Goal: Task Accomplishment & Management: Manage account settings

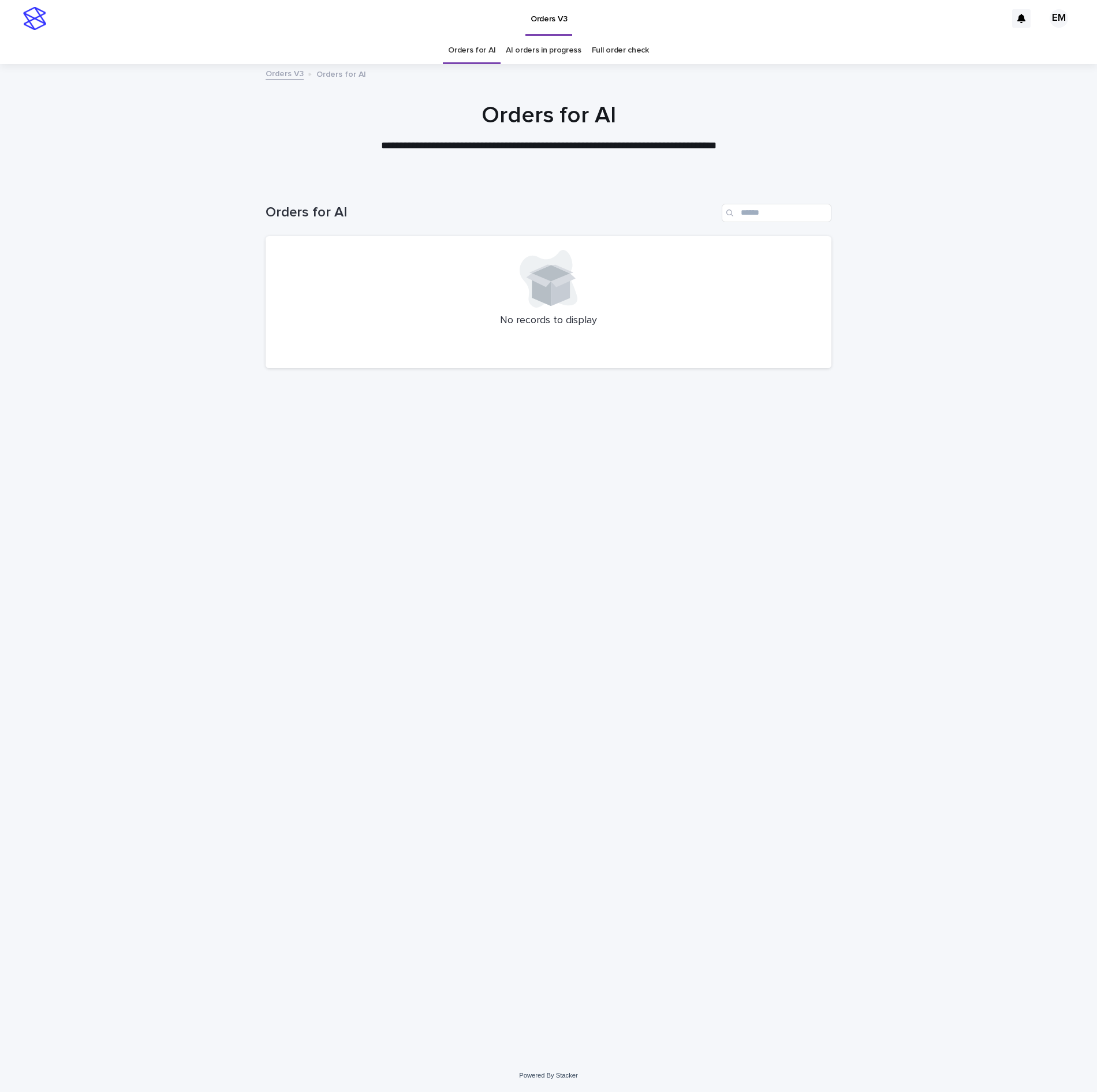
click at [419, 554] on div "Loading... Saving… Loading... Saving… Orders for AI No records to display" at bounding box center [548, 605] width 577 height 850
click at [456, 407] on div "Loading... Saving… Loading... Saving… Orders for AI No records to display" at bounding box center [548, 605] width 577 height 850
click at [524, 566] on div "Loading... Saving… Loading... Saving… Orders for AI No records to display" at bounding box center [548, 605] width 577 height 850
drag, startPoint x: 569, startPoint y: 502, endPoint x: 527, endPoint y: 504, distance: 42.0
click at [570, 502] on div "Loading... Saving… Loading... Saving… Orders for AI No records to display" at bounding box center [548, 605] width 577 height 850
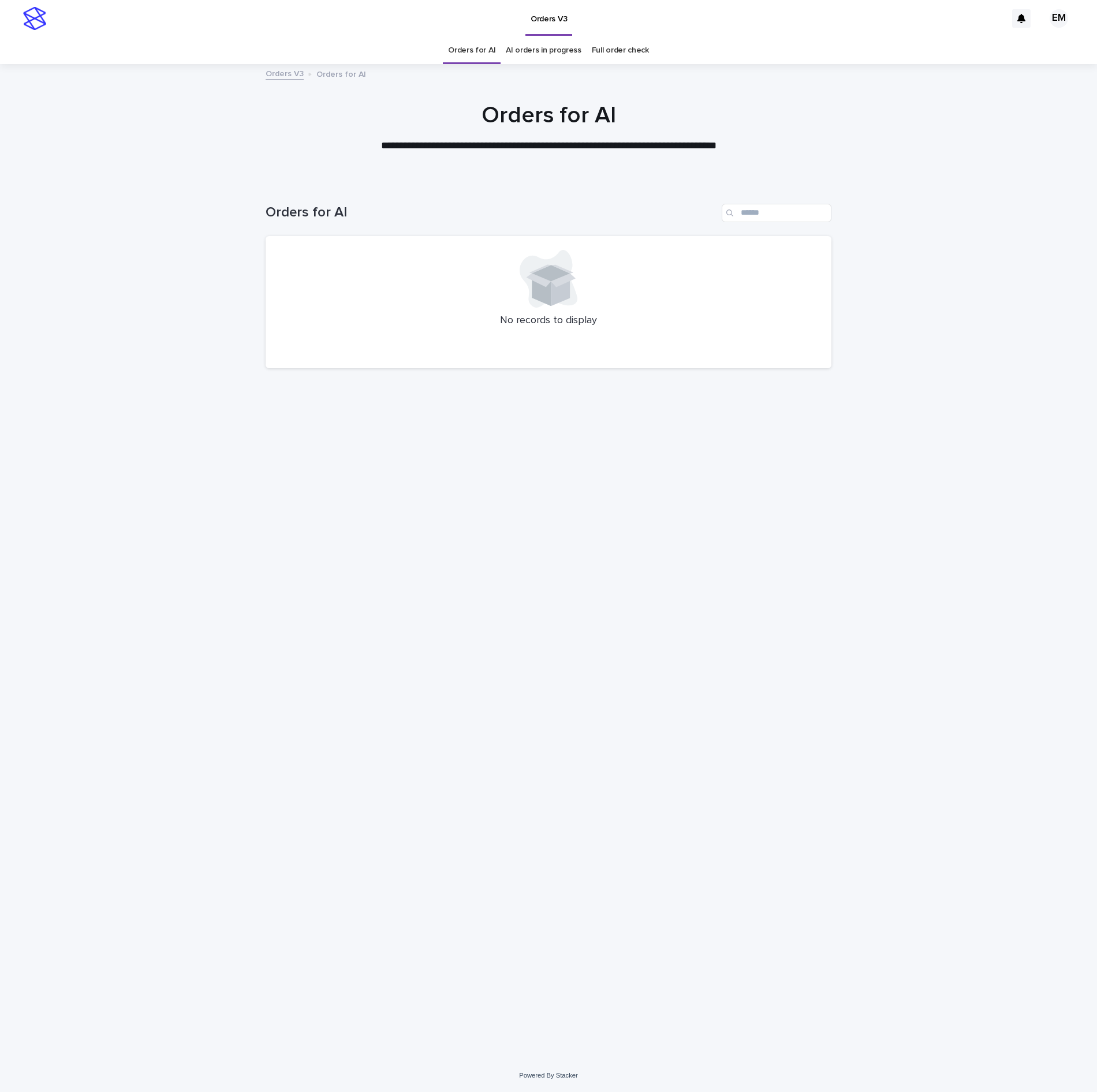
drag, startPoint x: 71, startPoint y: 174, endPoint x: 141, endPoint y: 0, distance: 187.6
click at [74, 173] on div at bounding box center [548, 123] width 1097 height 116
click at [210, 425] on div "Loading... Saving… Loading... Saving… Orders for AI No records to display" at bounding box center [548, 619] width 1097 height 879
drag, startPoint x: 462, startPoint y: 894, endPoint x: 456, endPoint y: 895, distance: 6.1
click at [456, 895] on div "Loading... Saving… Loading... Saving… Orders for AI No records to display" at bounding box center [548, 605] width 577 height 850
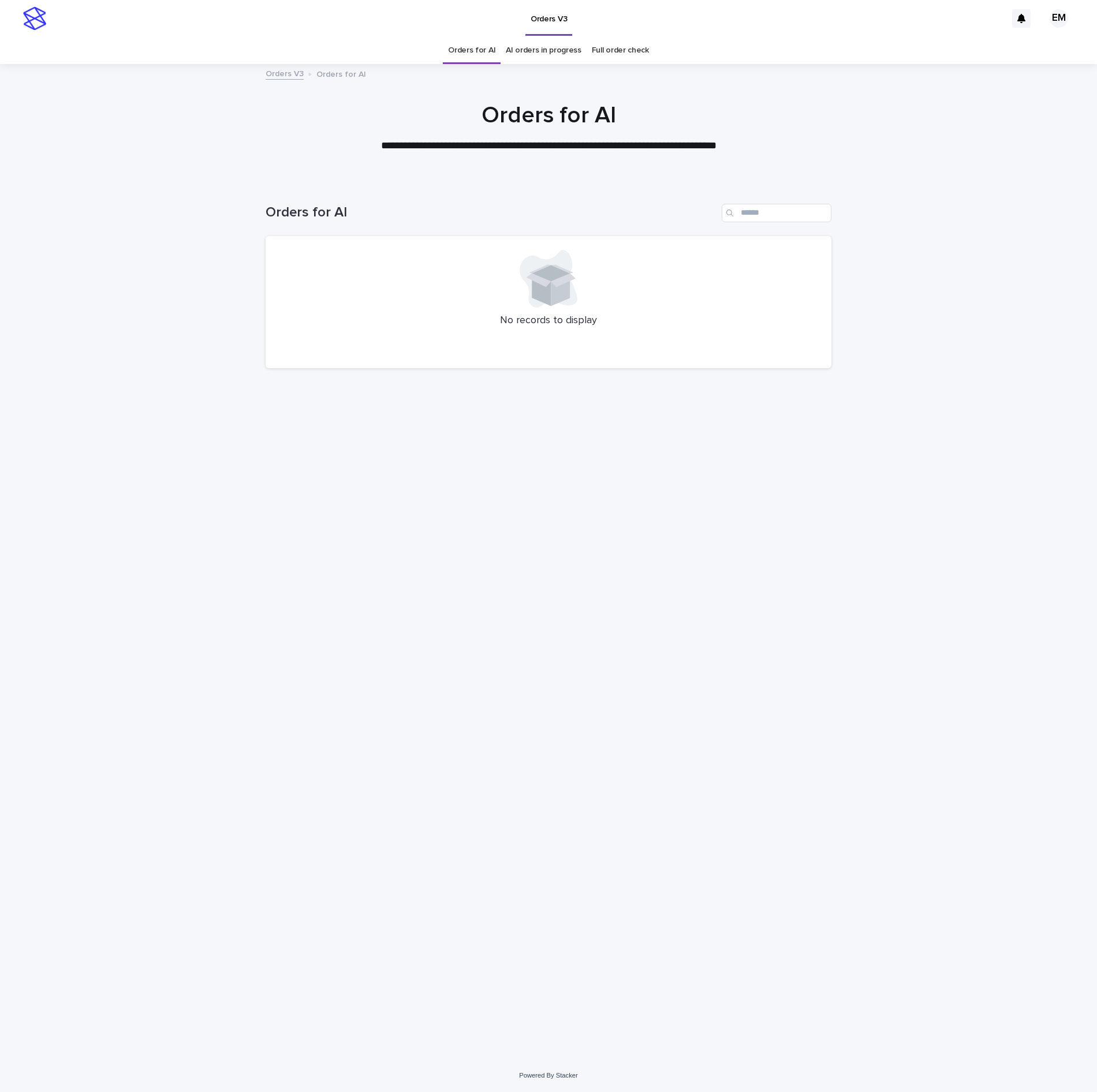
drag, startPoint x: 457, startPoint y: 893, endPoint x: 445, endPoint y: 884, distance: 15.0
click at [457, 891] on div "Loading... Saving… Loading... Saving… Orders for AI No records to display" at bounding box center [548, 605] width 577 height 850
drag, startPoint x: 442, startPoint y: 882, endPoint x: 436, endPoint y: 873, distance: 10.8
click at [442, 881] on div "Loading... Saving… Loading... Saving… Orders for AI No records to display" at bounding box center [548, 605] width 577 height 850
drag, startPoint x: 425, startPoint y: 864, endPoint x: 412, endPoint y: 829, distance: 37.3
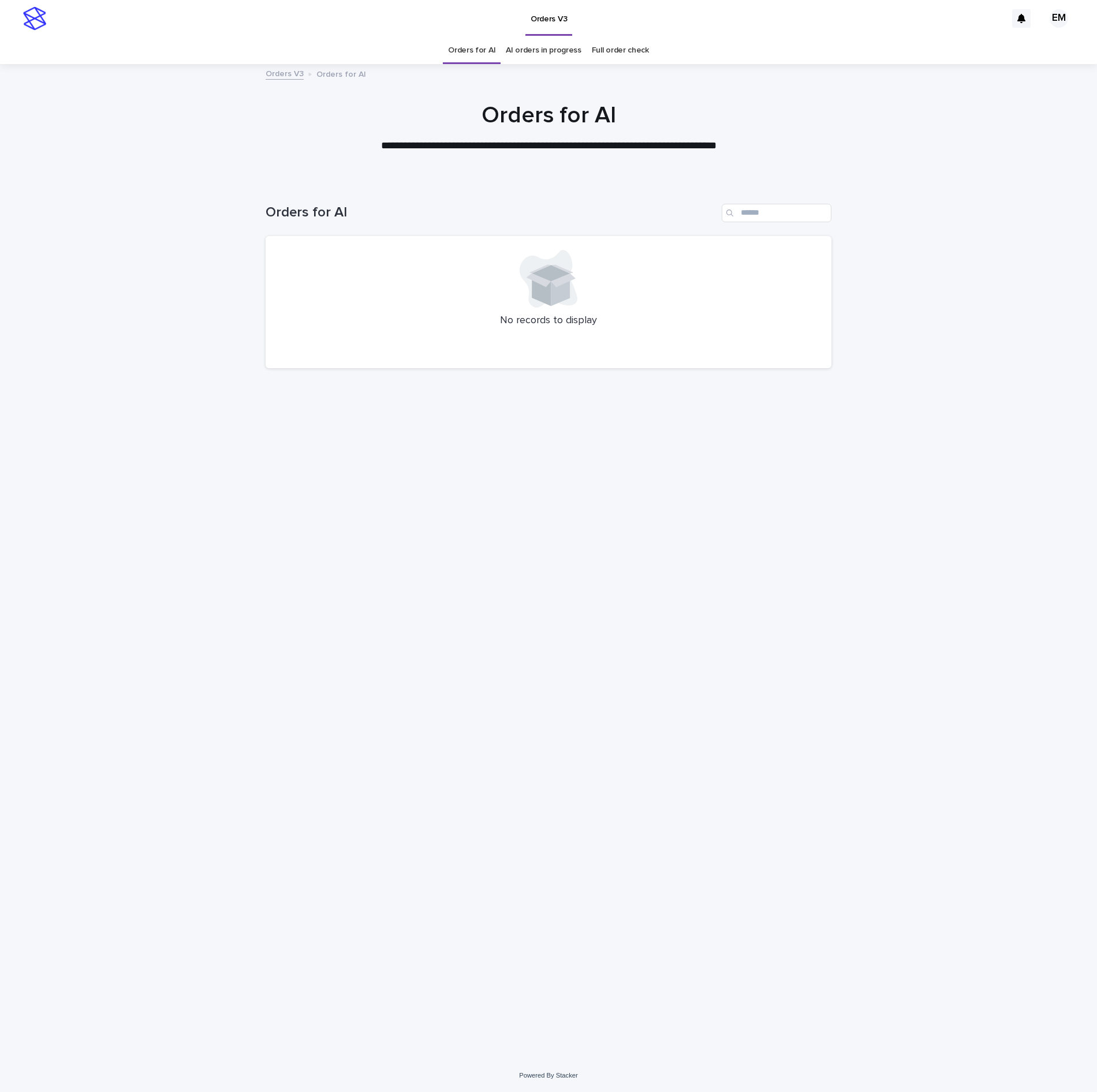
click at [424, 860] on div "Loading... Saving… Loading... Saving… Orders for AI No records to display" at bounding box center [548, 605] width 577 height 850
click at [373, 767] on div "Loading... Saving… Loading... Saving… Orders for AI No records to display" at bounding box center [548, 605] width 577 height 850
drag, startPoint x: 328, startPoint y: 677, endPoint x: 307, endPoint y: 515, distance: 163.4
click at [339, 661] on div "Loading... Saving… Loading... Saving… Orders for AI No records to display" at bounding box center [548, 605] width 577 height 850
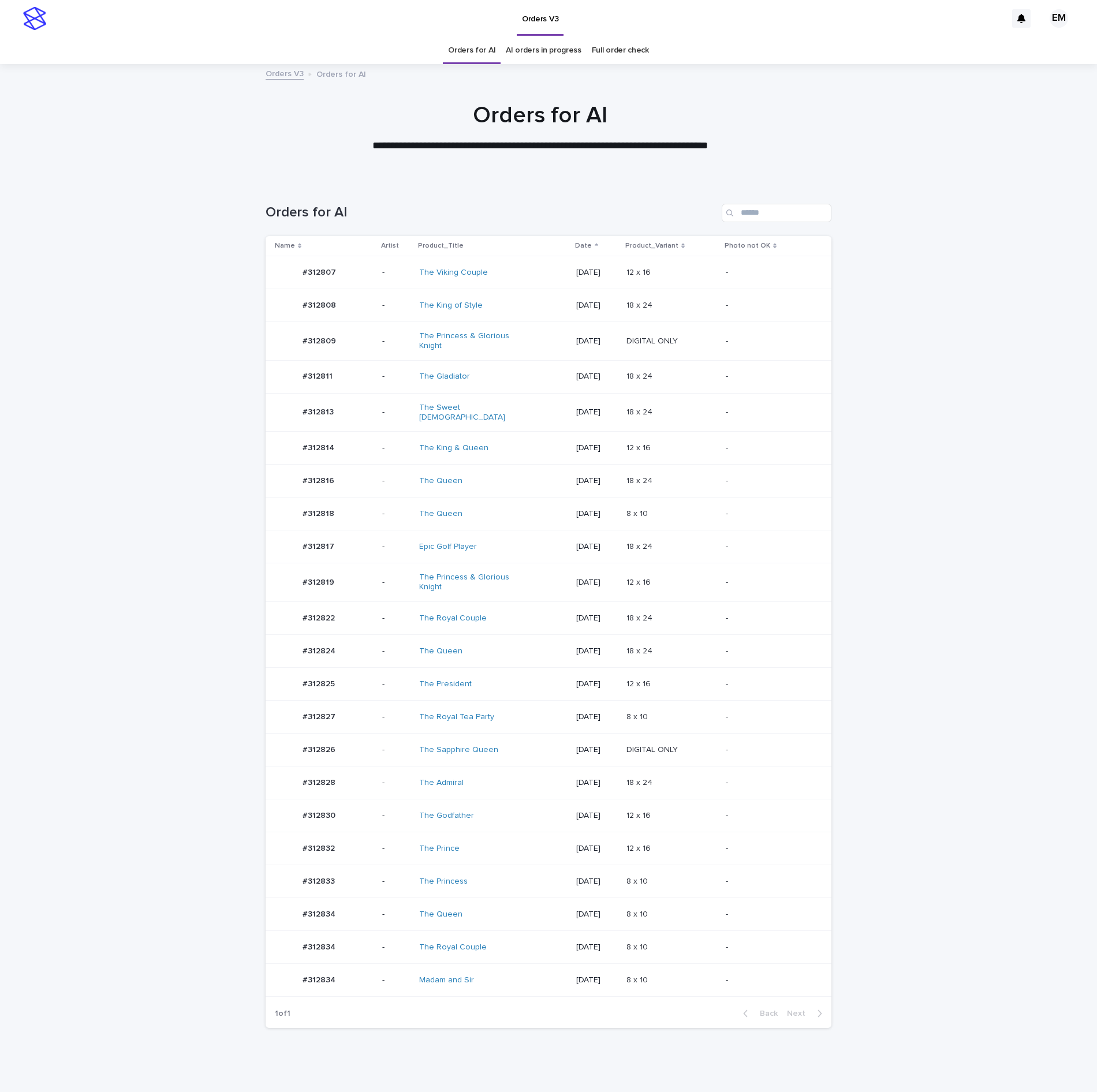
click at [377, 595] on td "-" at bounding box center [396, 583] width 37 height 39
click at [354, 689] on tbody "#312807 #312807 - The Viking Couple [DATE] 12 x 16 12 x 16 - #312808 #312808 - …" at bounding box center [548, 627] width 566 height 741
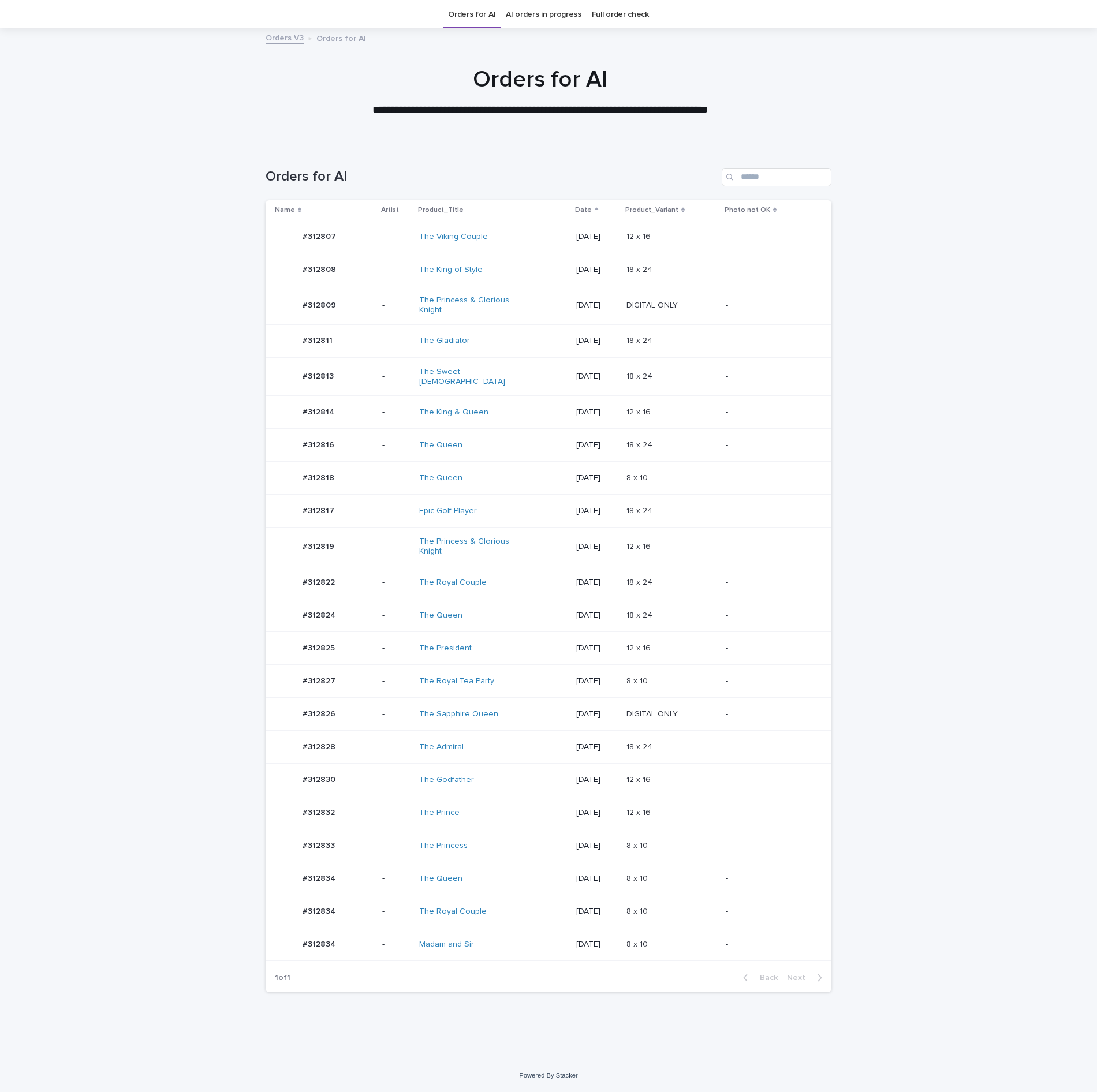
click at [353, 689] on div "#312827 #312827" at bounding box center [324, 681] width 98 height 23
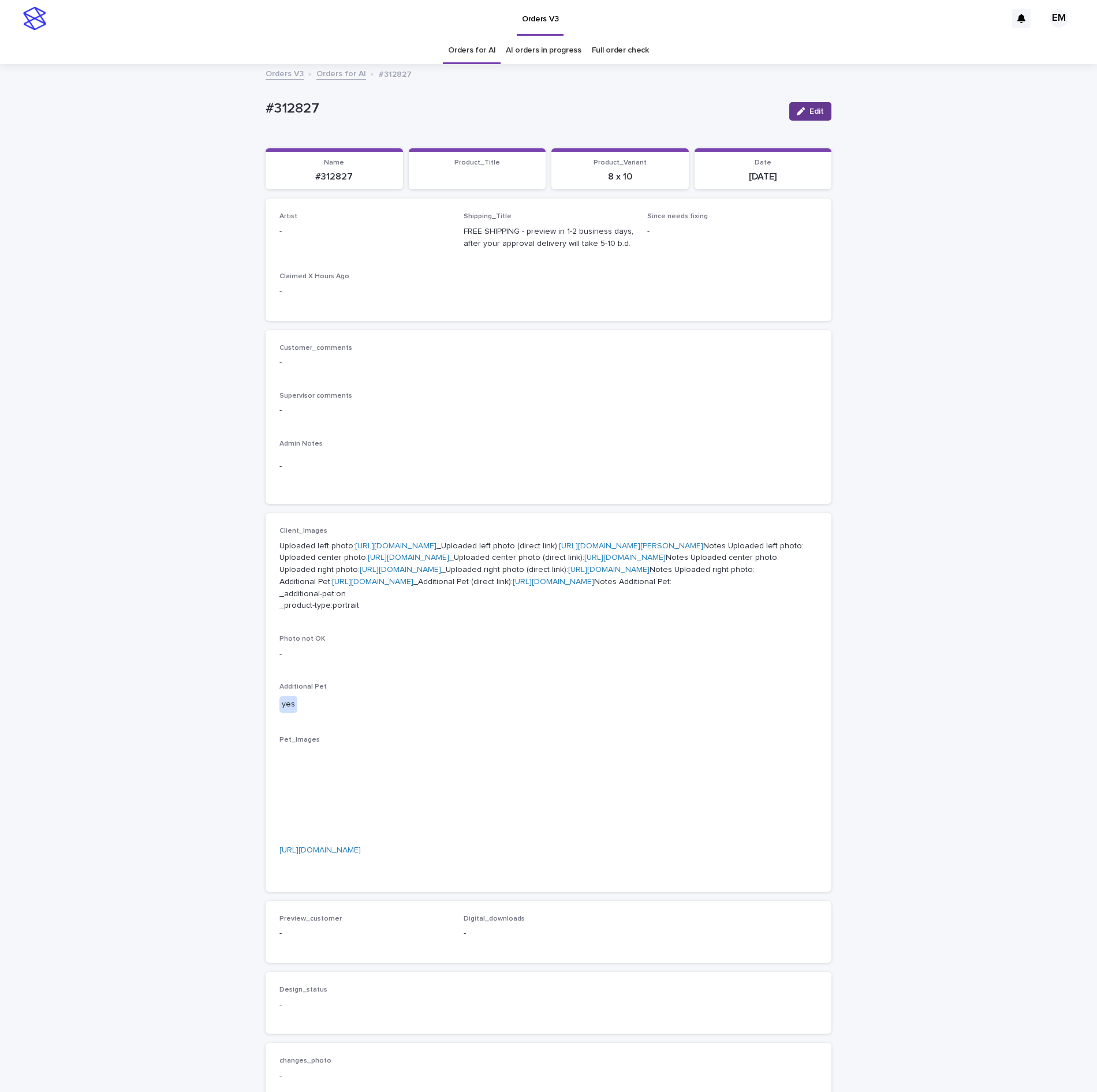
click at [809, 112] on span "Edit" at bounding box center [816, 111] width 15 height 8
click at [395, 243] on div "Select..." at bounding box center [346, 237] width 131 height 19
paste input "**********"
type input "**********"
click at [782, 118] on button "Save" at bounding box center [806, 111] width 49 height 18
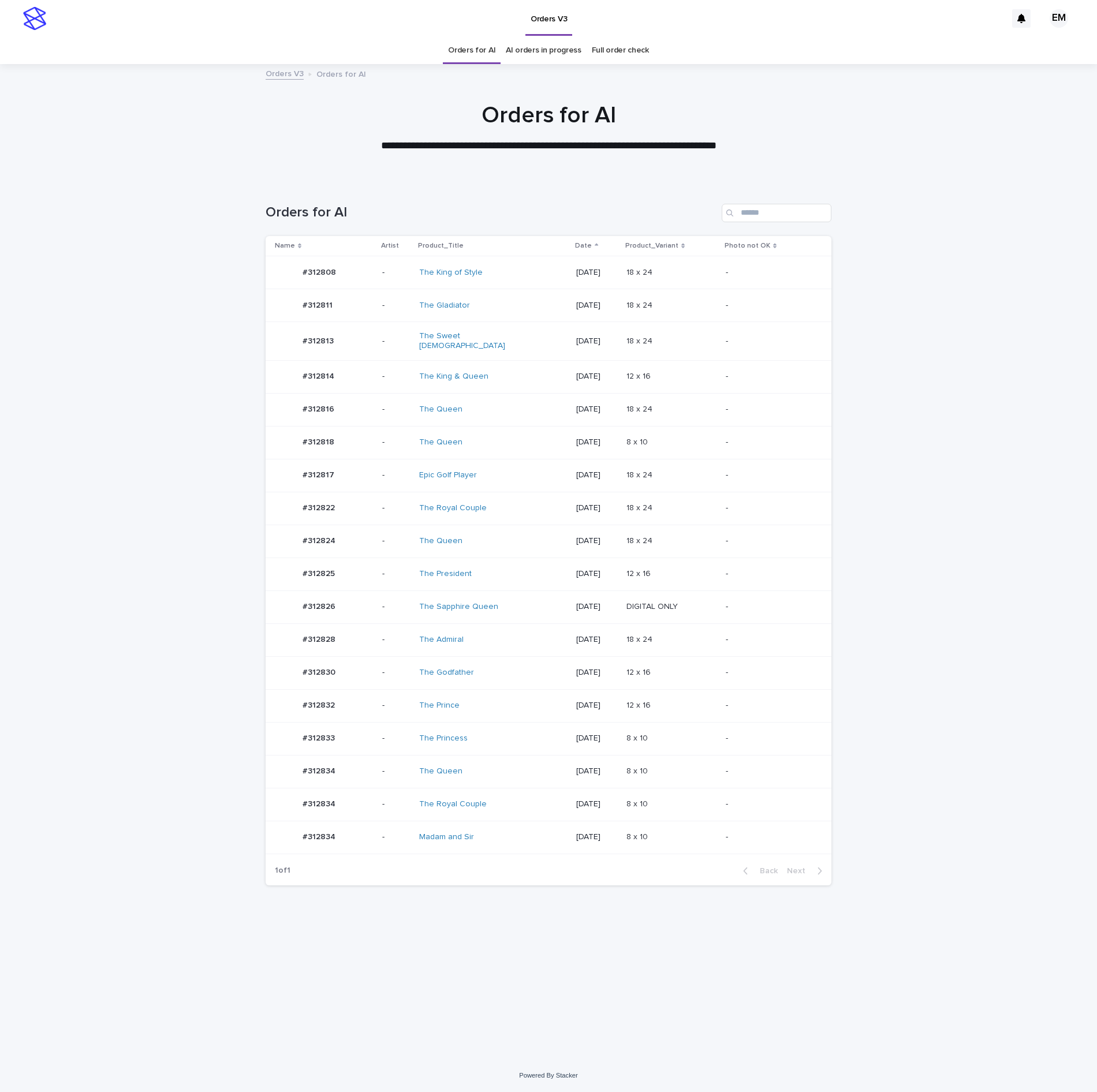
click at [372, 449] on div "#312818 #312818" at bounding box center [324, 443] width 98 height 23
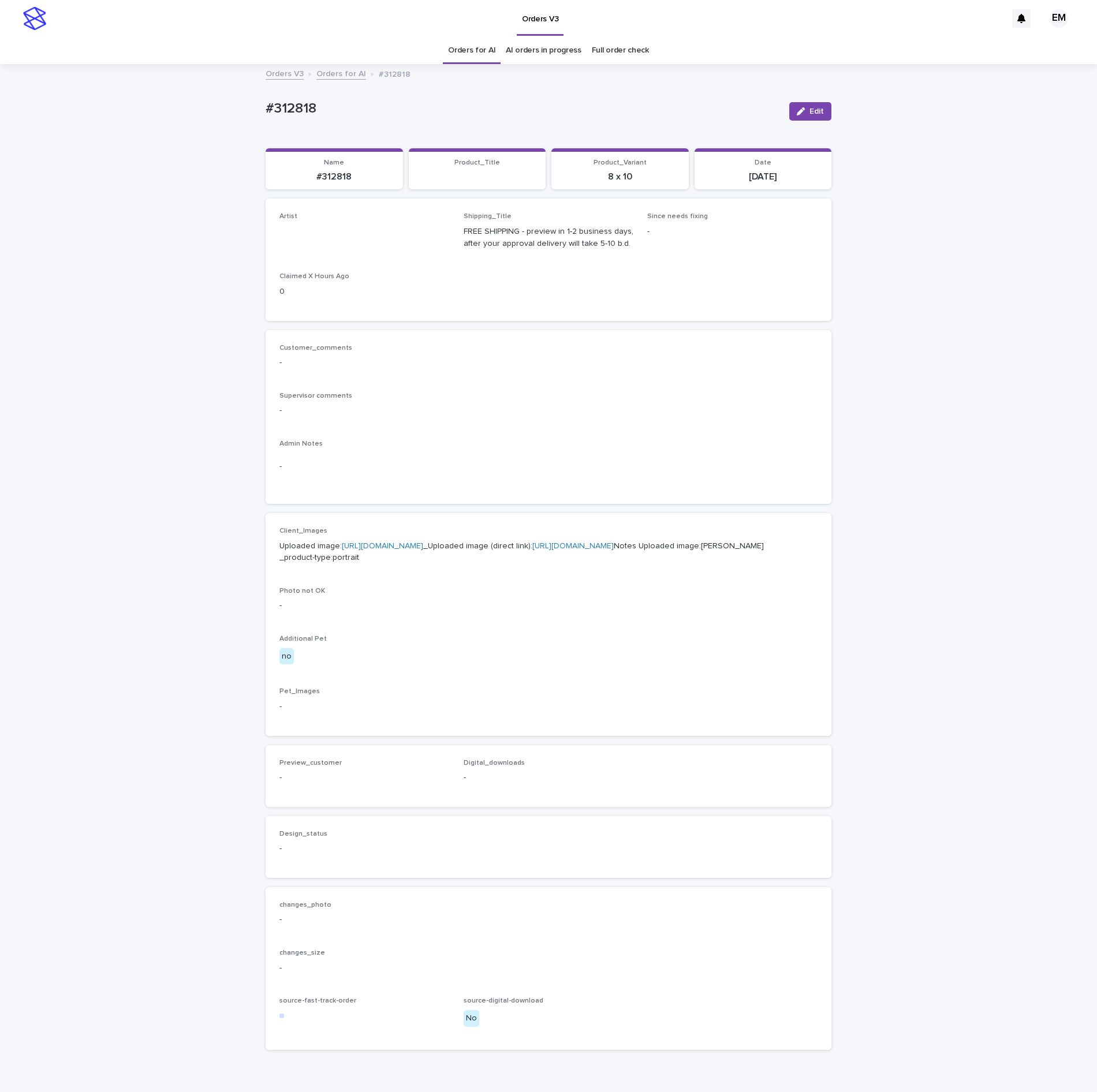
drag, startPoint x: 792, startPoint y: 106, endPoint x: 455, endPoint y: 247, distance: 365.3
click at [791, 107] on button "Edit" at bounding box center [810, 111] width 42 height 18
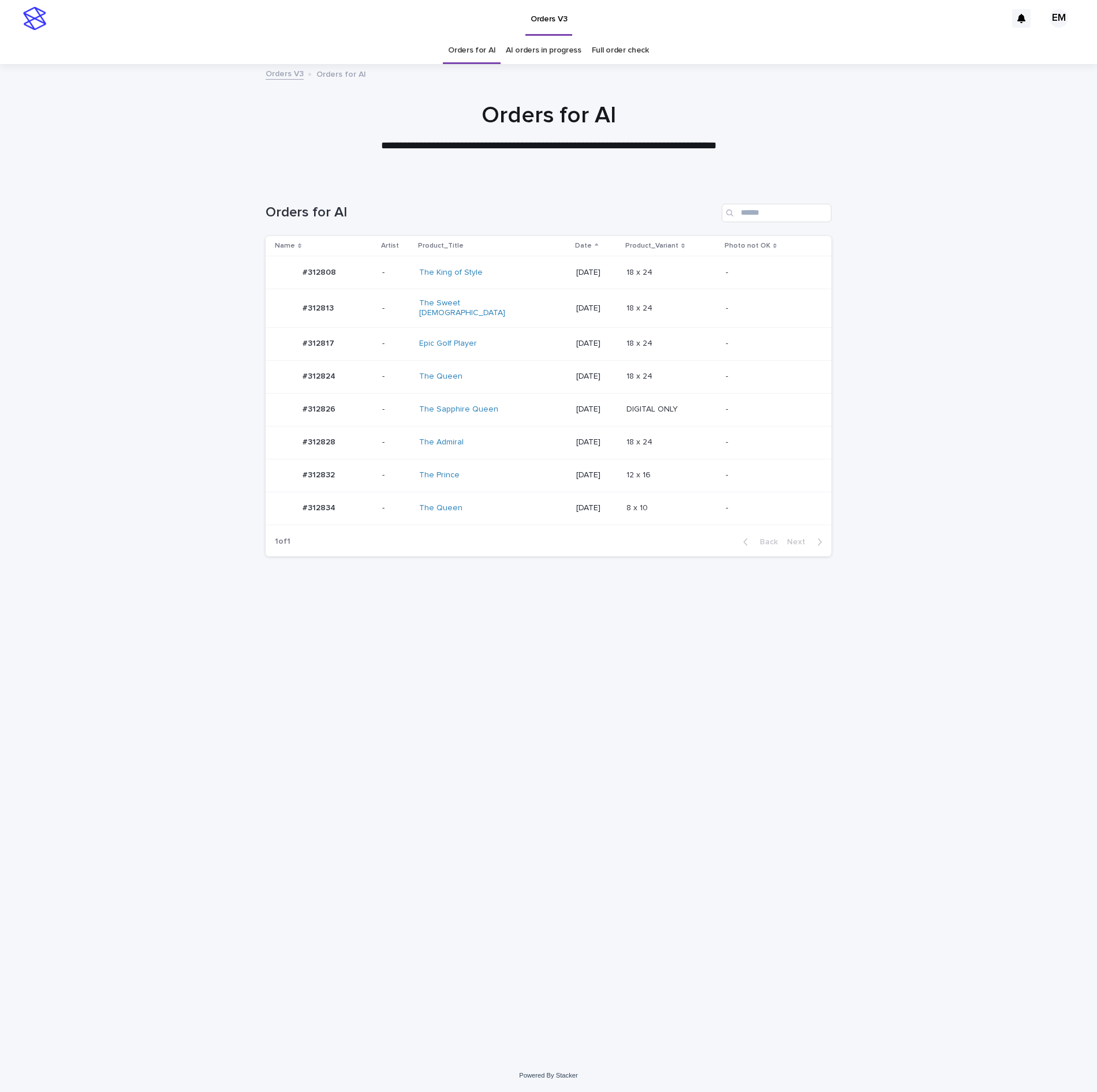
click at [393, 480] on div "-" at bounding box center [396, 475] width 28 height 19
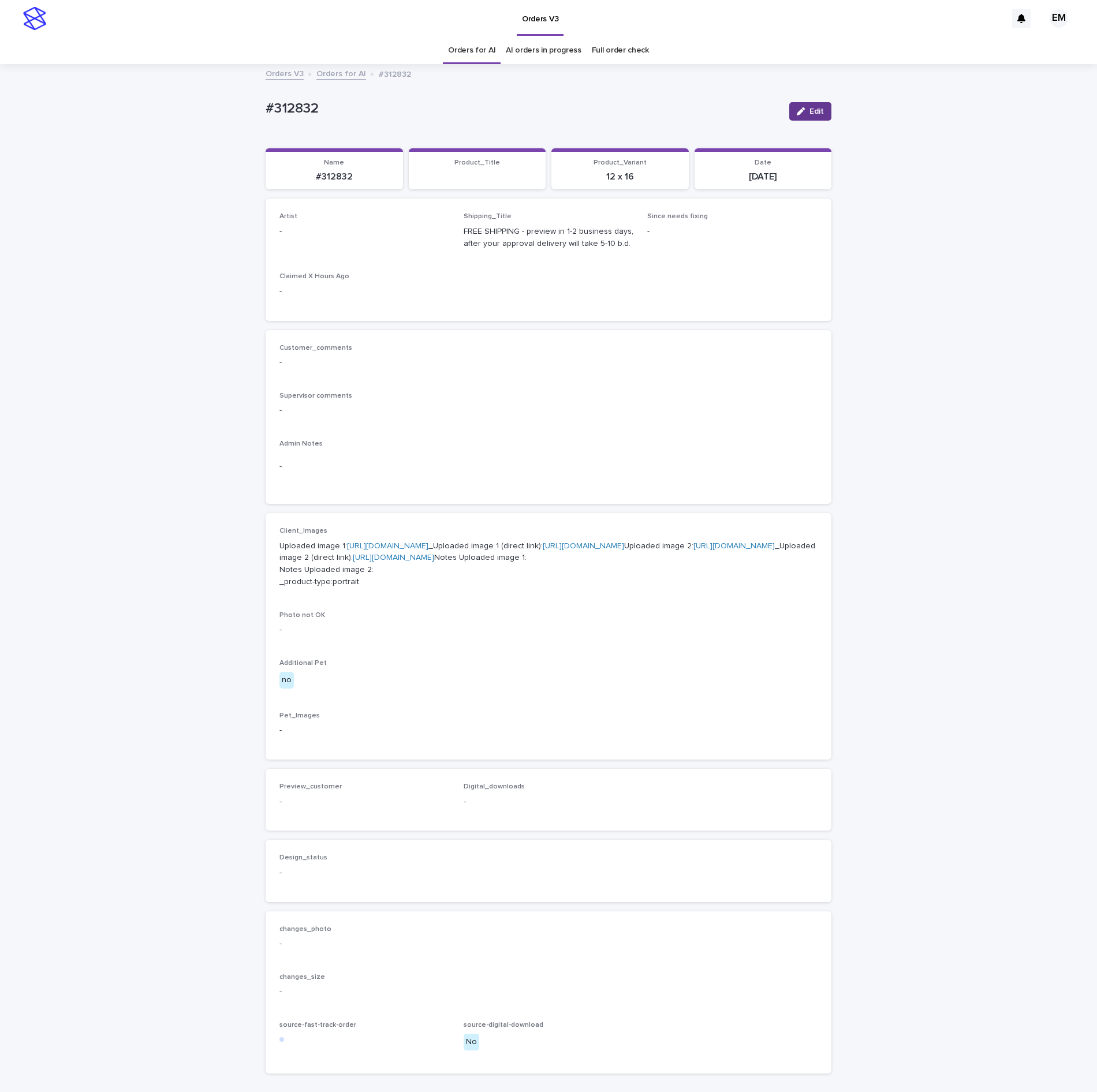
click at [797, 114] on icon "button" at bounding box center [800, 111] width 8 height 8
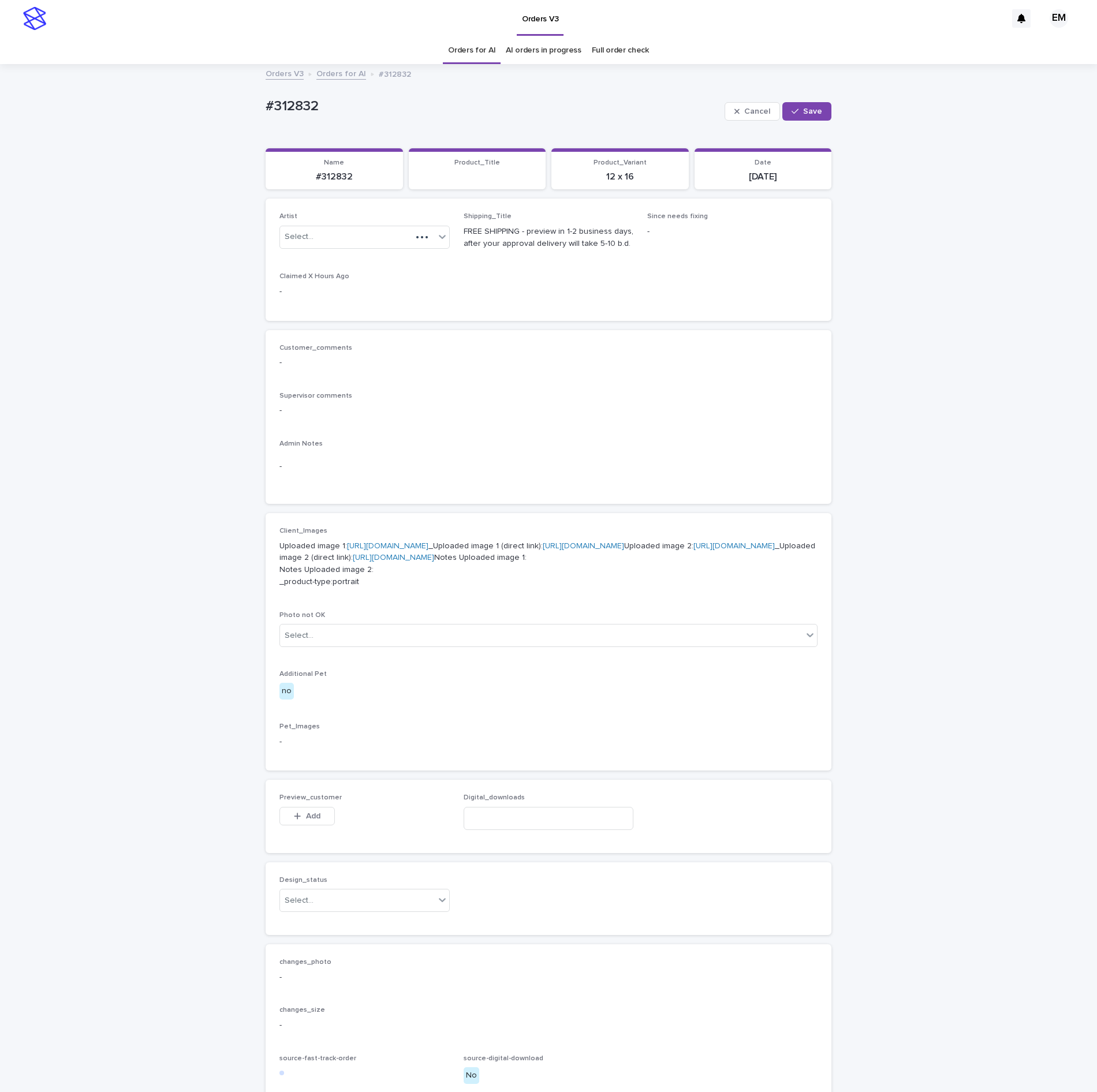
click at [411, 220] on p "Artist" at bounding box center [365, 216] width 170 height 8
click at [398, 233] on div "Select..." at bounding box center [346, 237] width 131 height 19
paste input "**********"
type input "**********"
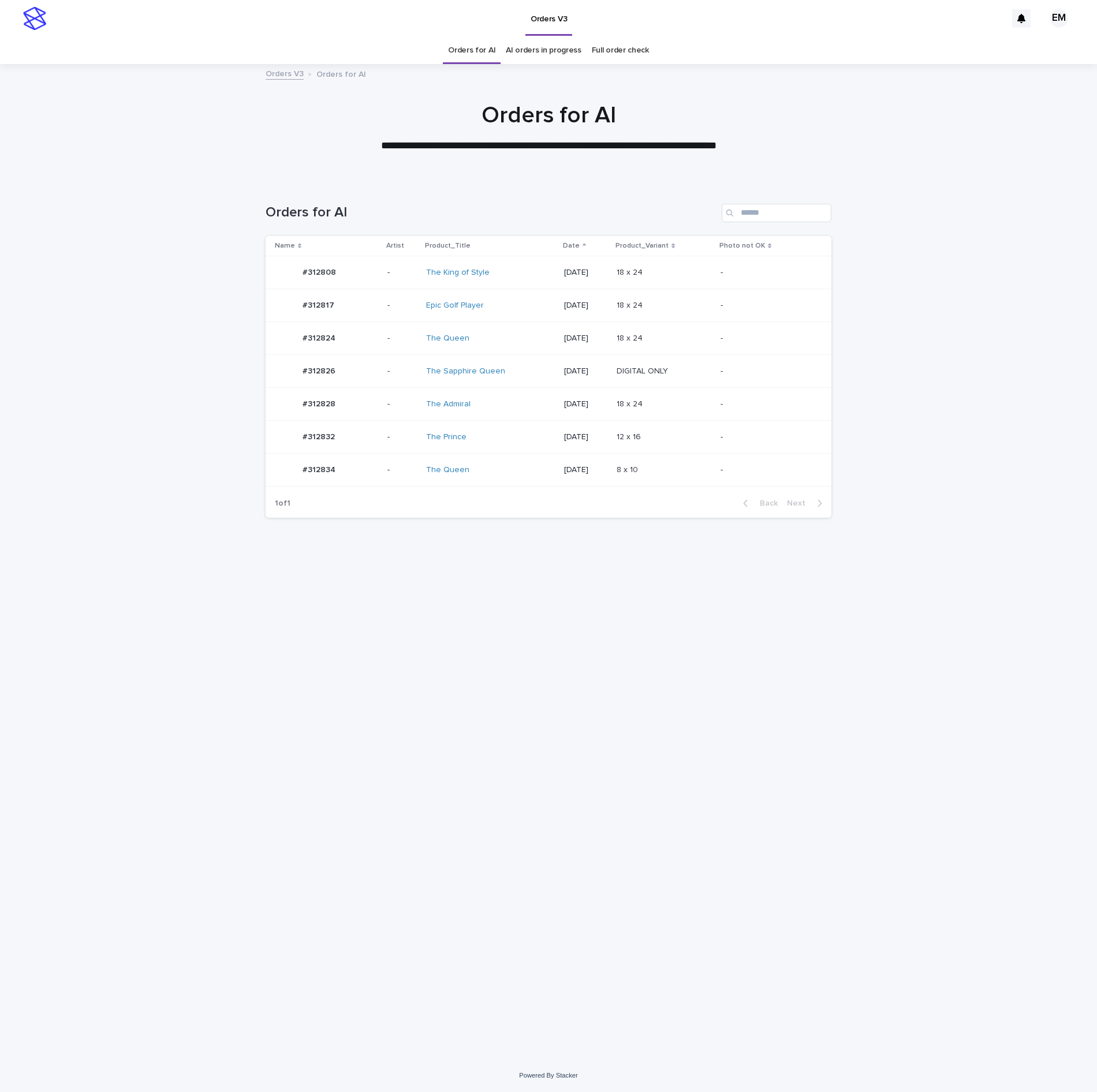
click at [490, 330] on div "The Queen" at bounding box center [490, 339] width 129 height 19
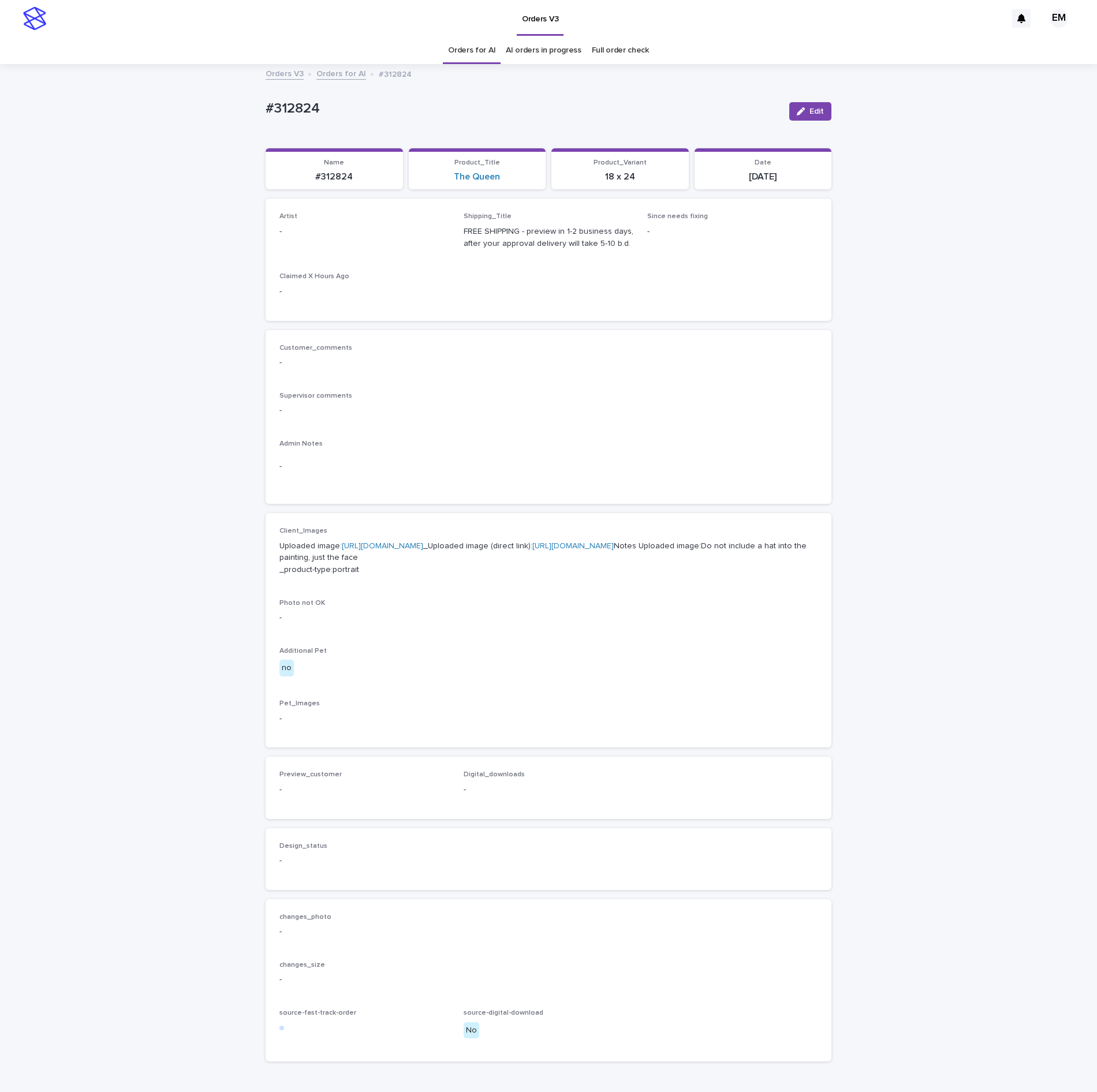
click at [829, 107] on div "Loading... Saving… Loading... Saving… #312824 Edit #312824 Edit Sorry, there wa…" at bounding box center [548, 597] width 1097 height 1064
click at [809, 113] on span "Edit" at bounding box center [816, 111] width 15 height 8
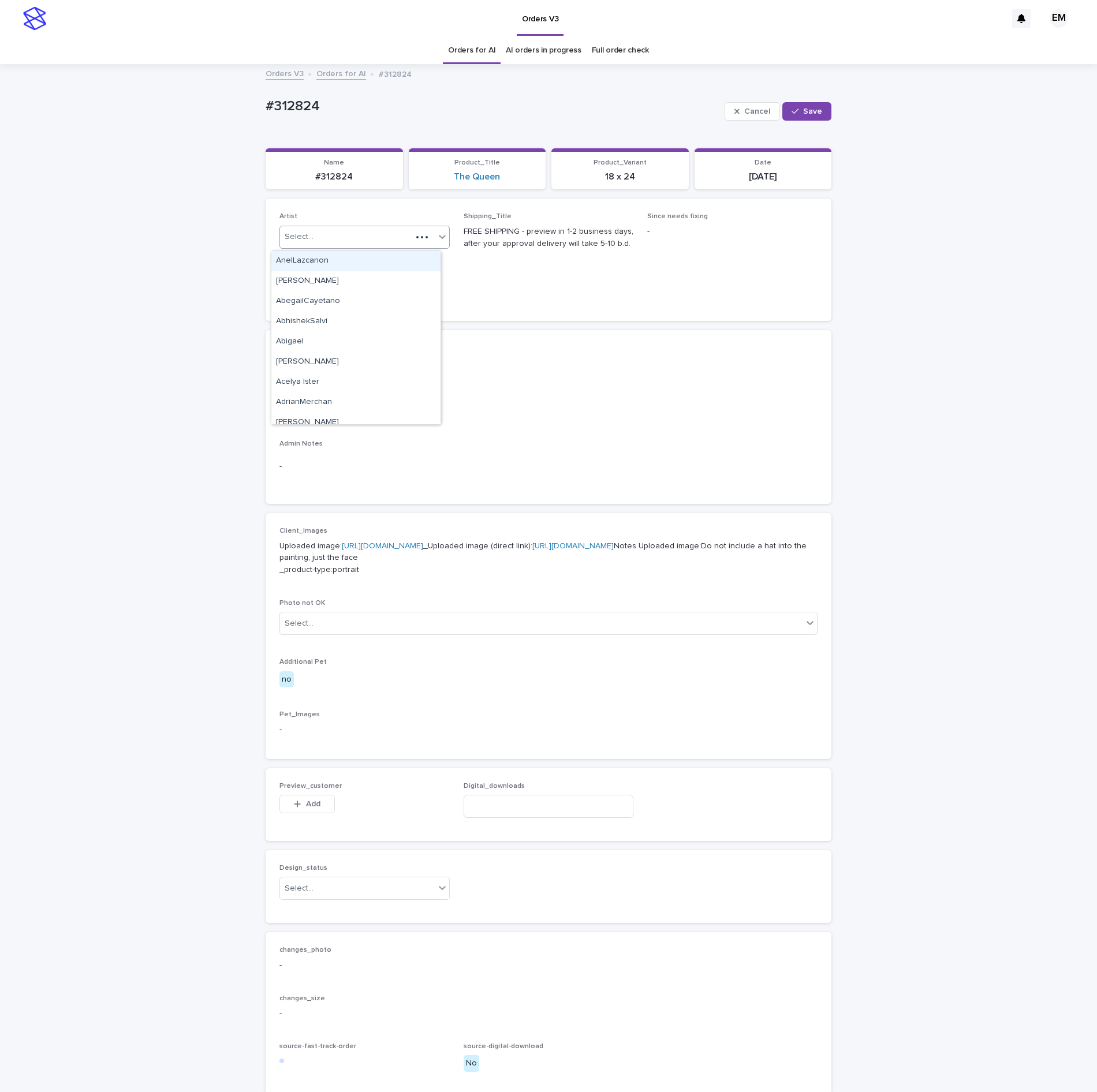
click at [394, 231] on div "Select..." at bounding box center [346, 237] width 131 height 19
paste input "**********"
type input "**********"
drag, startPoint x: 377, startPoint y: 263, endPoint x: 382, endPoint y: 269, distance: 7.8
click at [377, 264] on div "EmersonHernandez" at bounding box center [356, 261] width 169 height 20
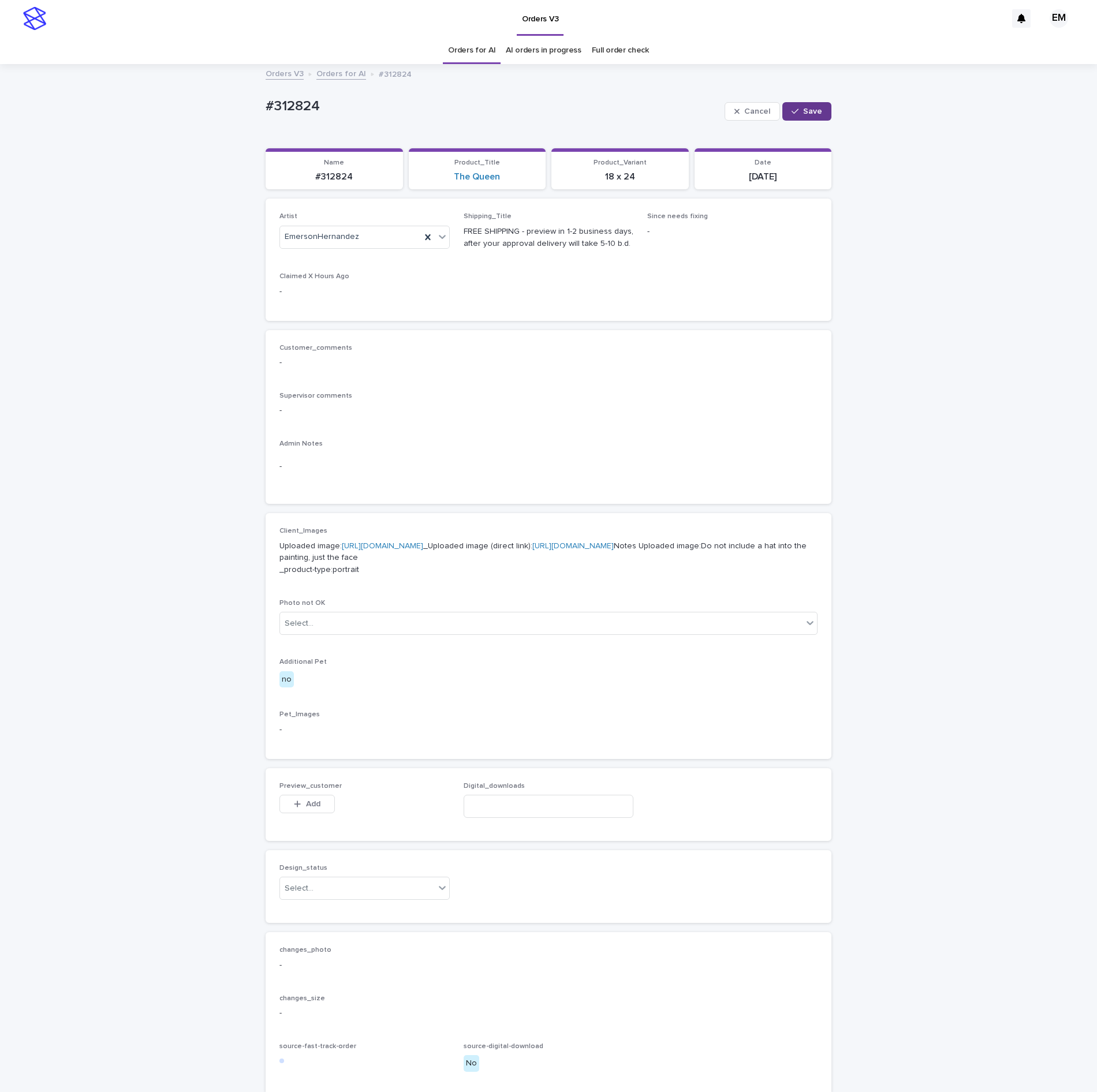
click at [812, 111] on span "Save" at bounding box center [812, 111] width 19 height 8
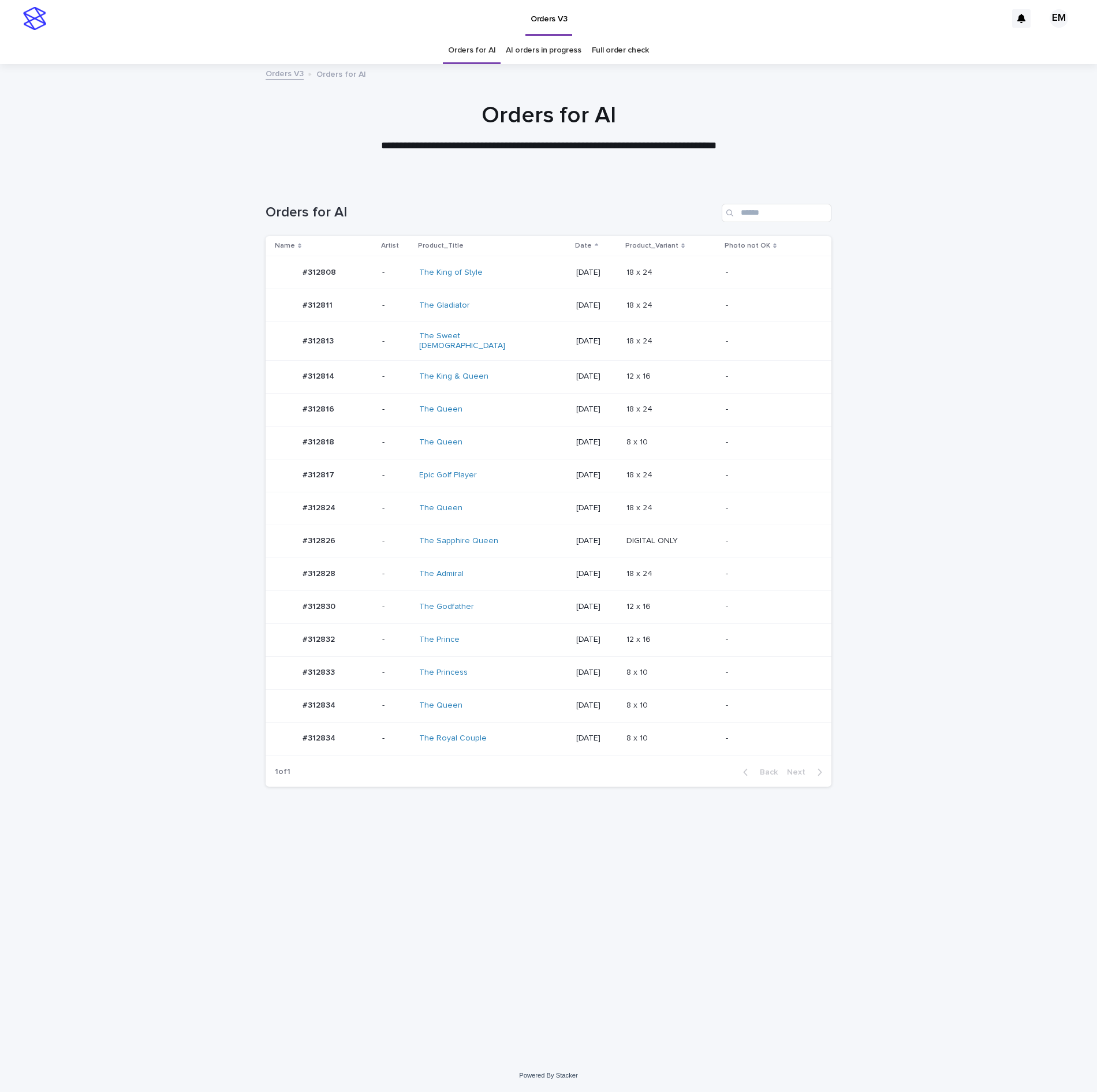
click at [344, 374] on div "#312814 #312814" at bounding box center [324, 377] width 98 height 23
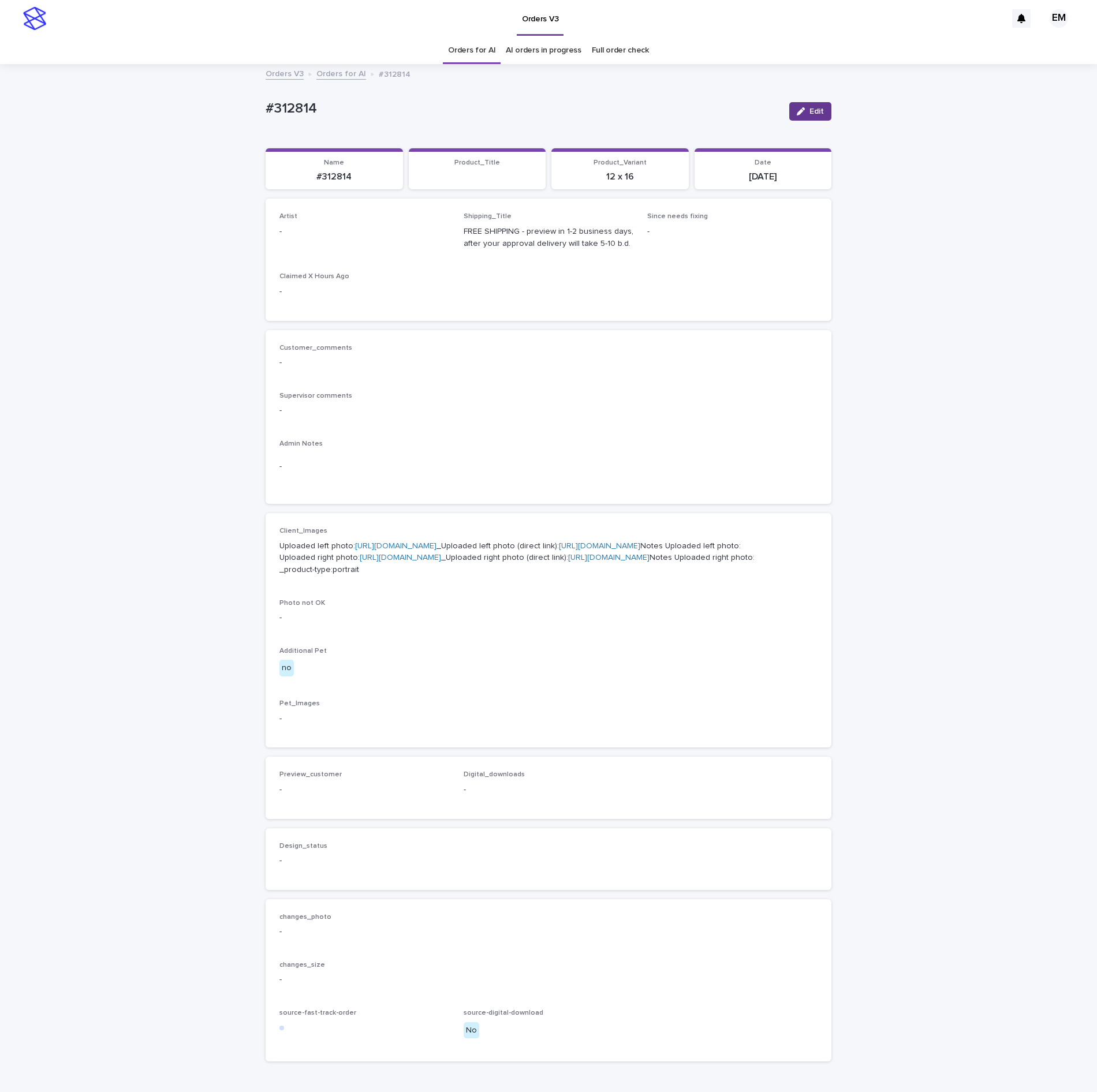
click at [809, 113] on span "Edit" at bounding box center [816, 111] width 15 height 8
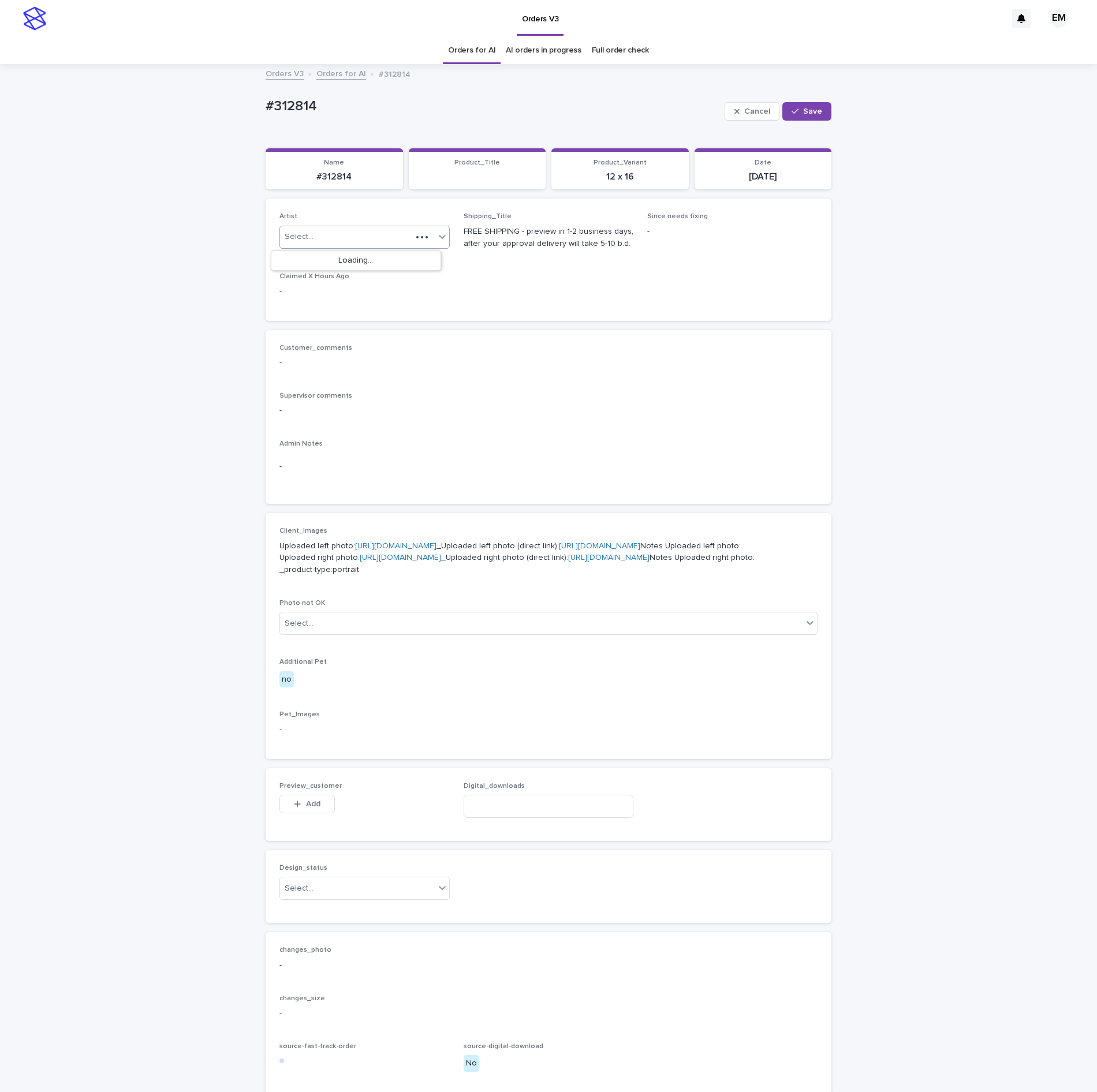
click at [412, 240] on div at bounding box center [422, 237] width 21 height 11
paste input "**********"
type input "**********"
click at [394, 262] on div "EmersonHernandez" at bounding box center [356, 261] width 169 height 20
drag, startPoint x: 802, startPoint y: 116, endPoint x: 650, endPoint y: 90, distance: 154.2
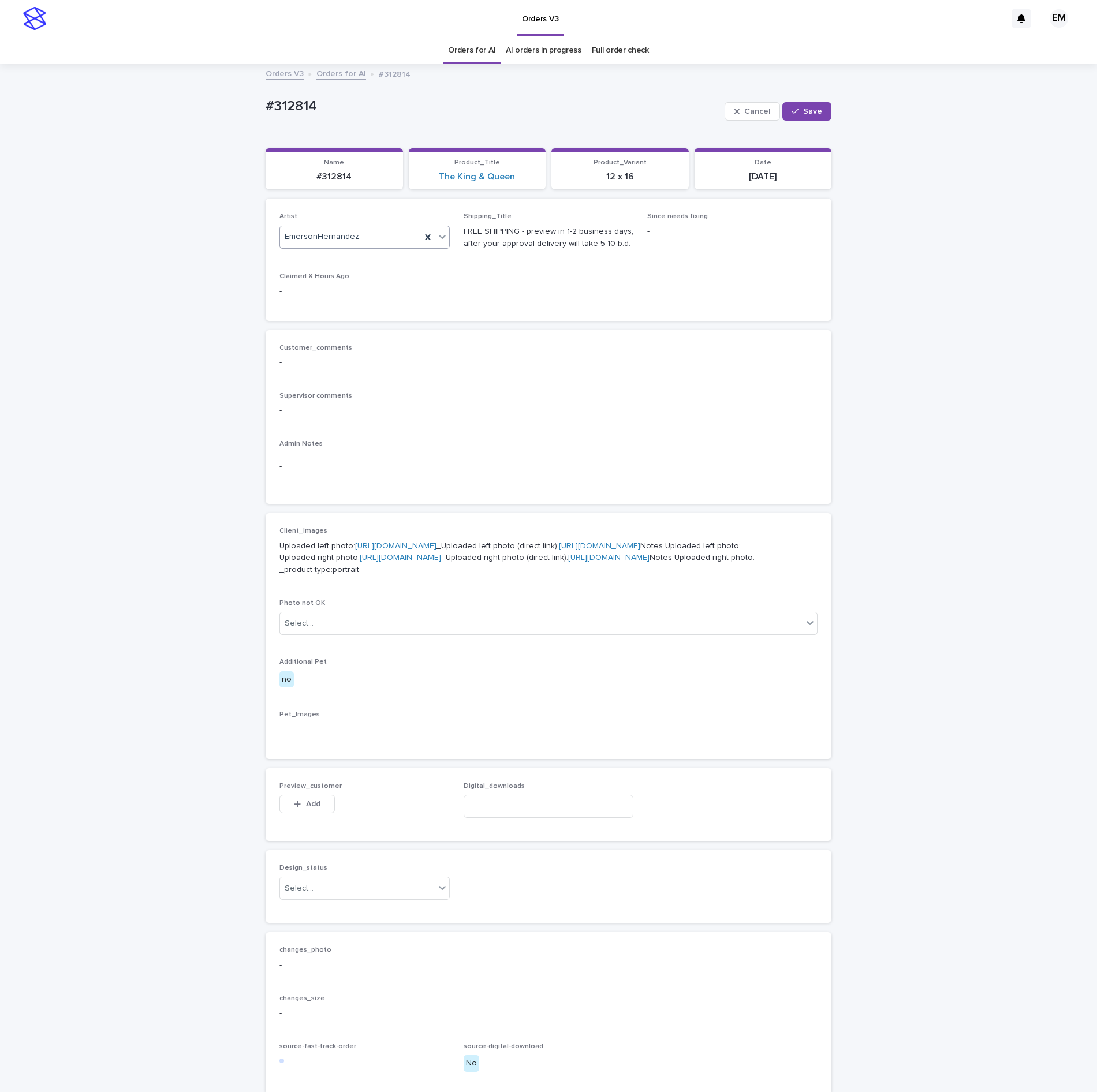
click at [801, 117] on button "Save" at bounding box center [806, 111] width 49 height 18
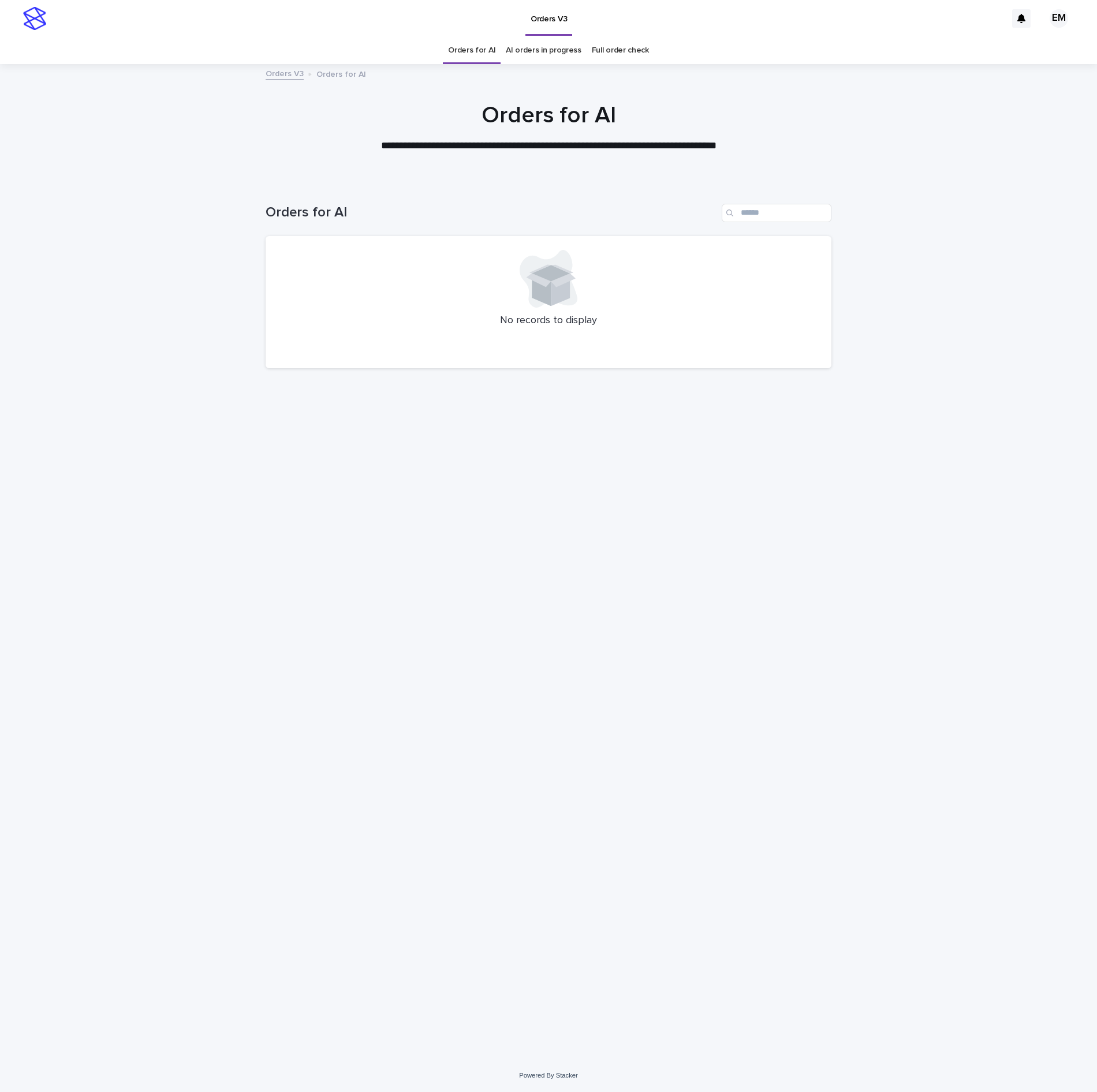
drag, startPoint x: 504, startPoint y: 518, endPoint x: 464, endPoint y: 544, distance: 47.7
click at [504, 518] on div "Loading... Saving… Loading... Saving… Orders for AI No records to display" at bounding box center [548, 605] width 577 height 850
click at [575, 527] on div "Loading... Saving… Loading... Saving… Orders for AI No records to display" at bounding box center [548, 605] width 577 height 850
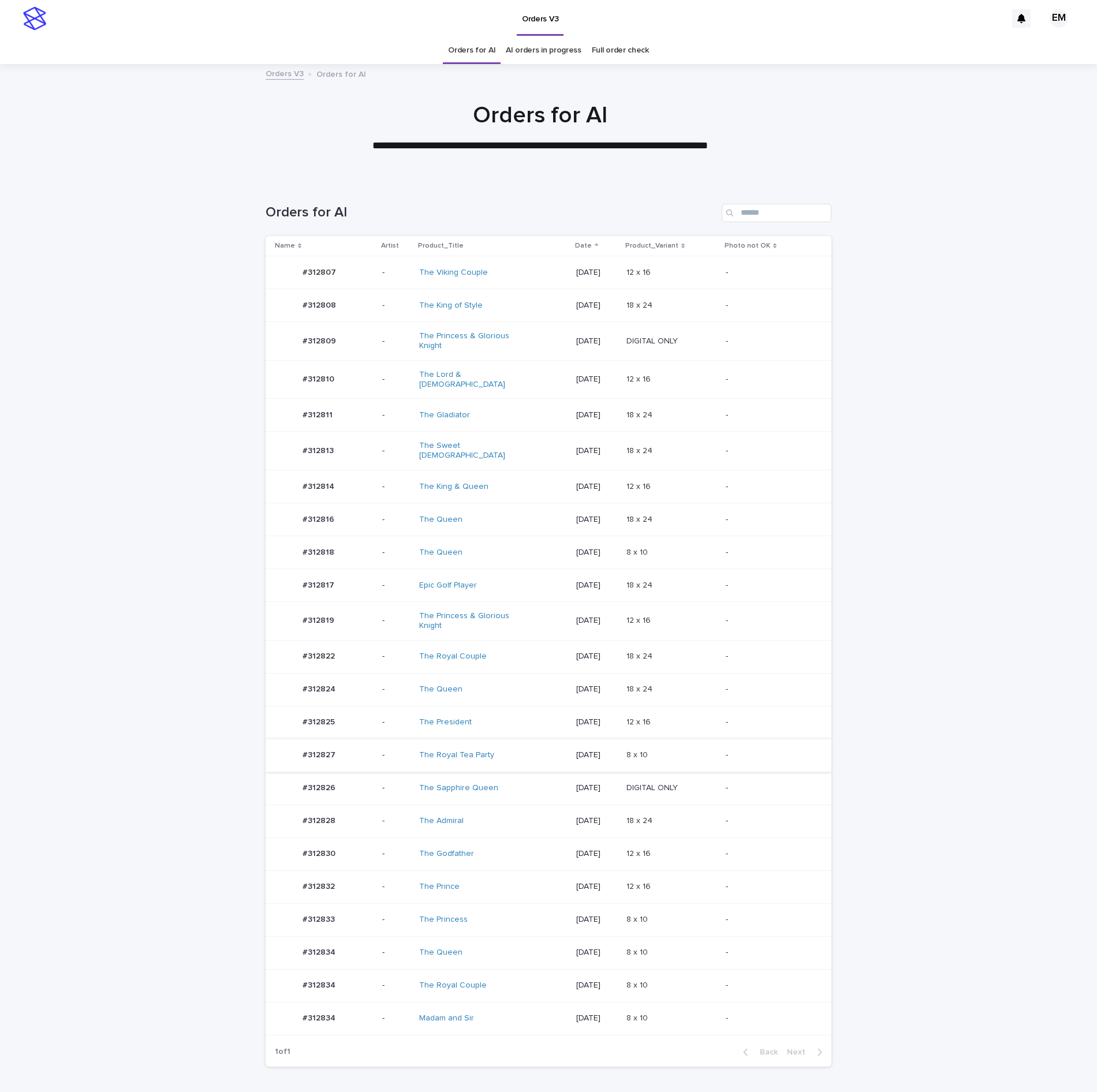
drag, startPoint x: 1040, startPoint y: 868, endPoint x: 631, endPoint y: 744, distance: 427.4
click at [1040, 868] on div "Loading... Saving… Loading... Saving… Orders for AI Name Artist Product_Title D…" at bounding box center [548, 657] width 1097 height 953
click at [542, 617] on div "The Princess & Glorious Knight" at bounding box center [493, 621] width 148 height 29
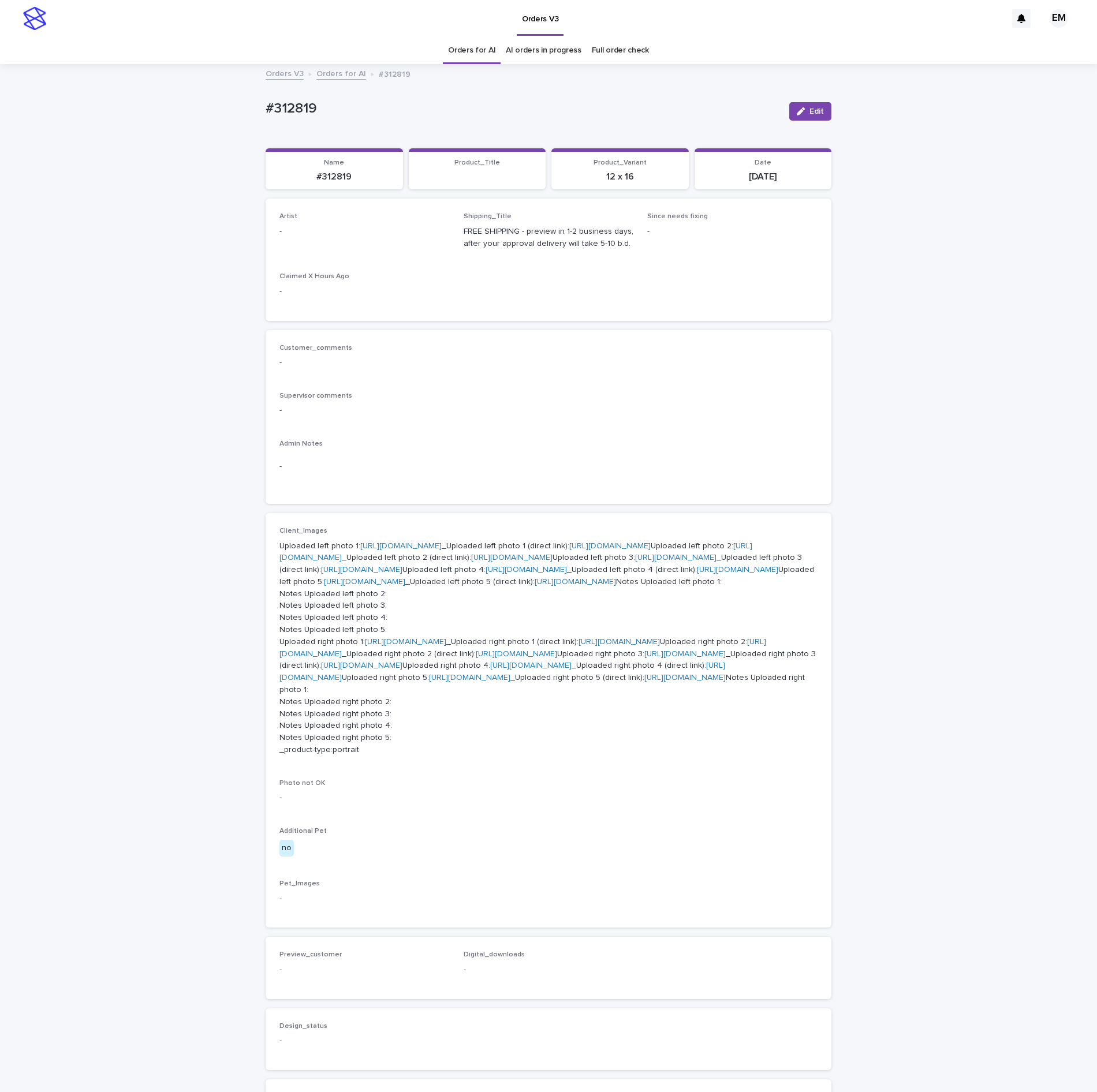
click at [816, 114] on button "Edit" at bounding box center [810, 111] width 42 height 18
click at [302, 240] on div "Select..." at bounding box center [346, 237] width 131 height 19
paste input "**********"
type input "**********"
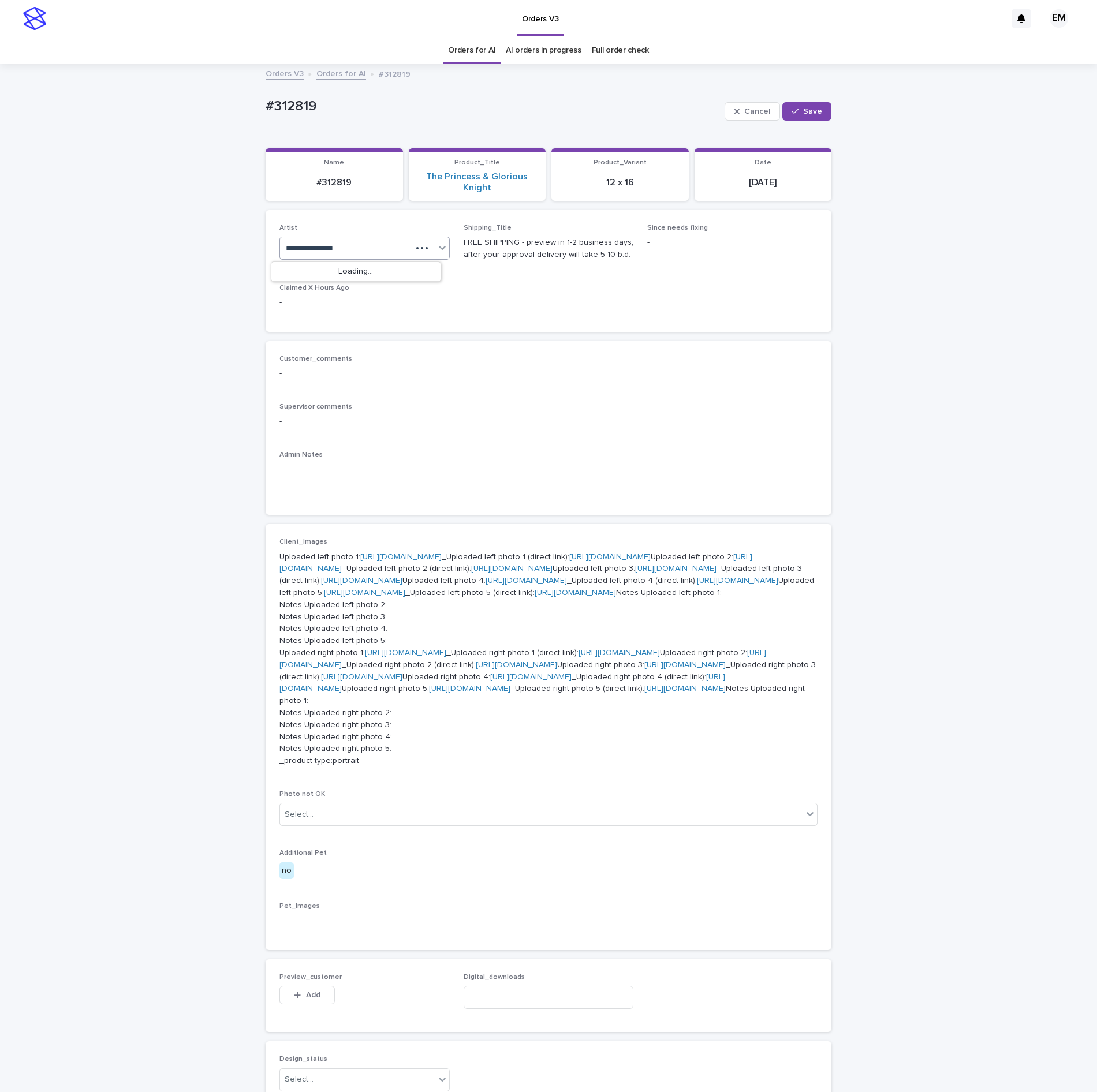
click at [333, 271] on div "Loading..." at bounding box center [356, 272] width 169 height 19
click at [333, 271] on div "EmersonHernandez" at bounding box center [356, 273] width 169 height 20
click at [803, 110] on span "Save" at bounding box center [812, 111] width 19 height 8
